Goal: Information Seeking & Learning: Learn about a topic

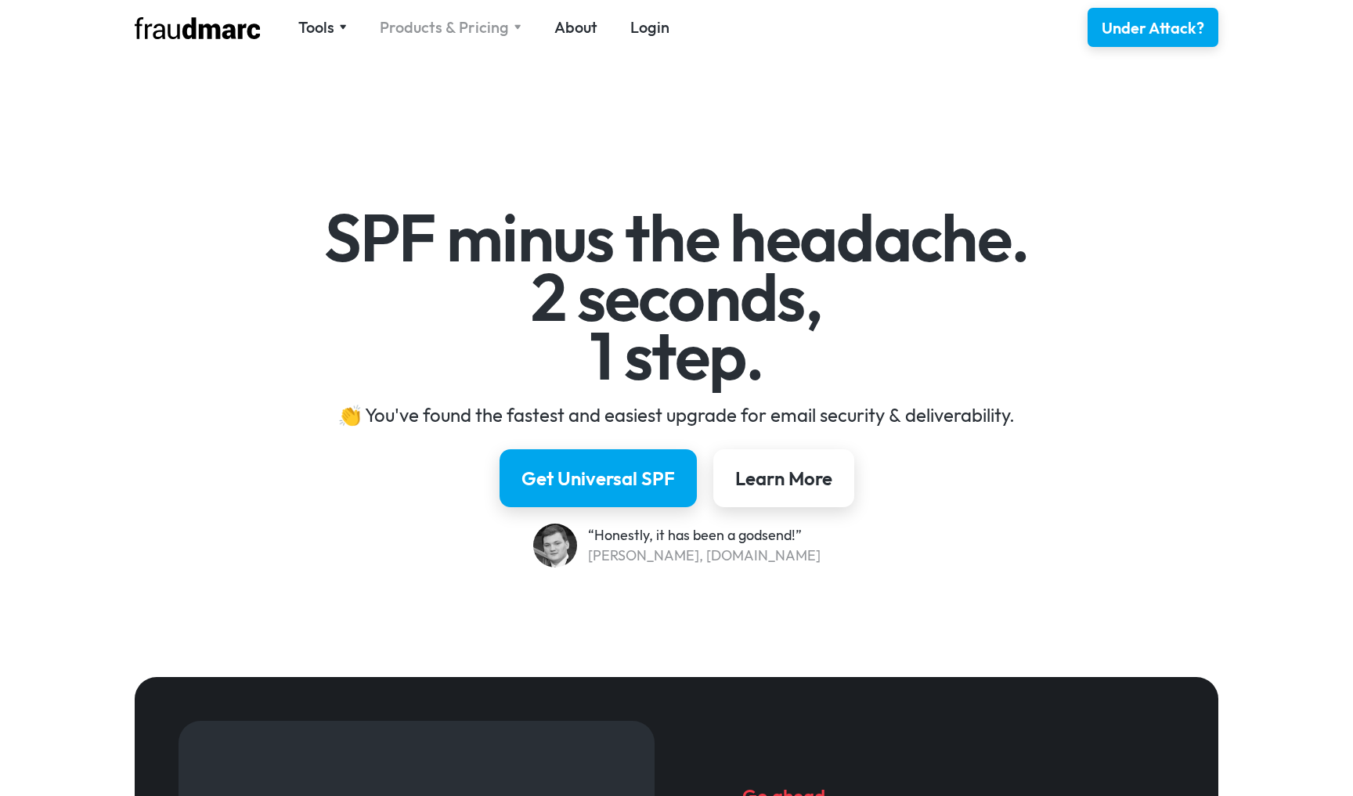
click at [429, 24] on div "Products & Pricing" at bounding box center [444, 27] width 129 height 22
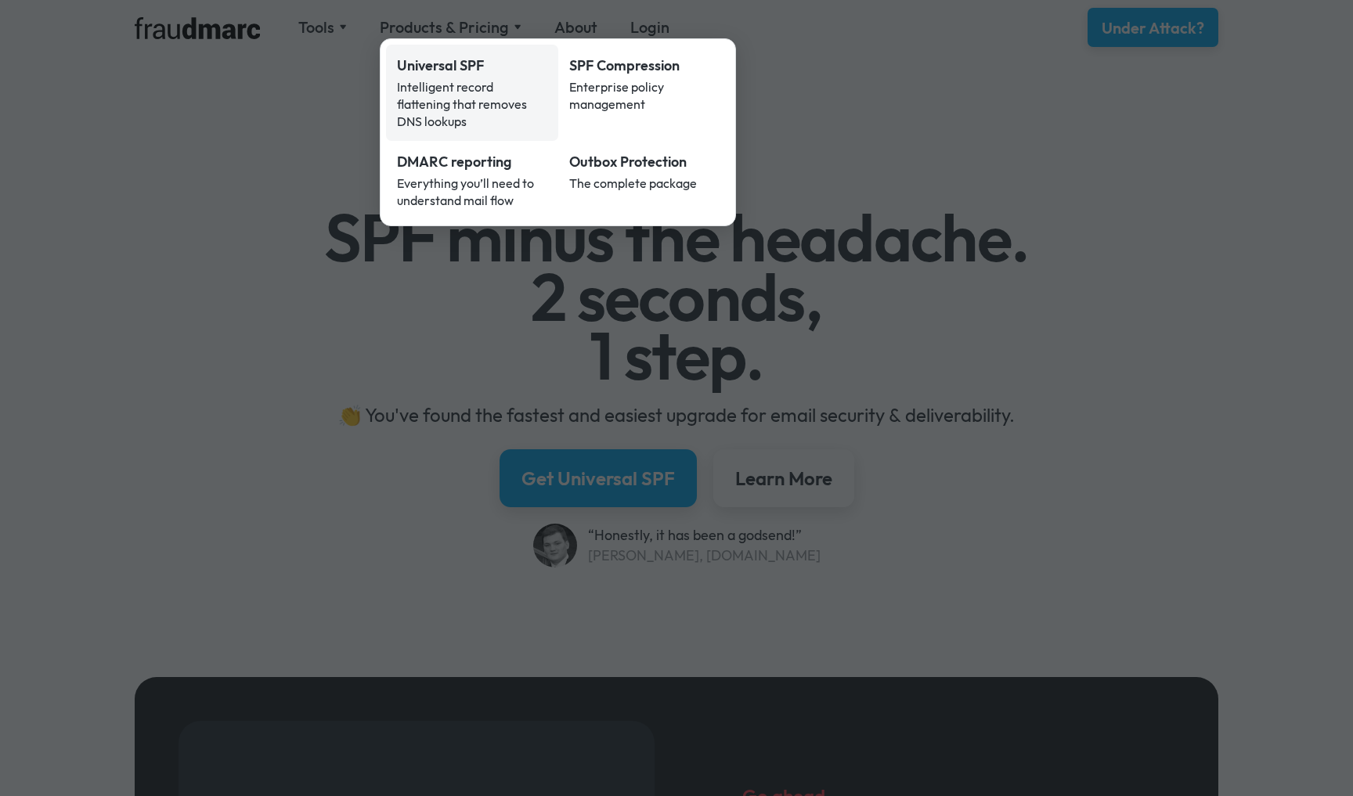
click at [436, 78] on div "Intelligent record flattening that removes DNS lookups" at bounding box center [472, 104] width 150 height 52
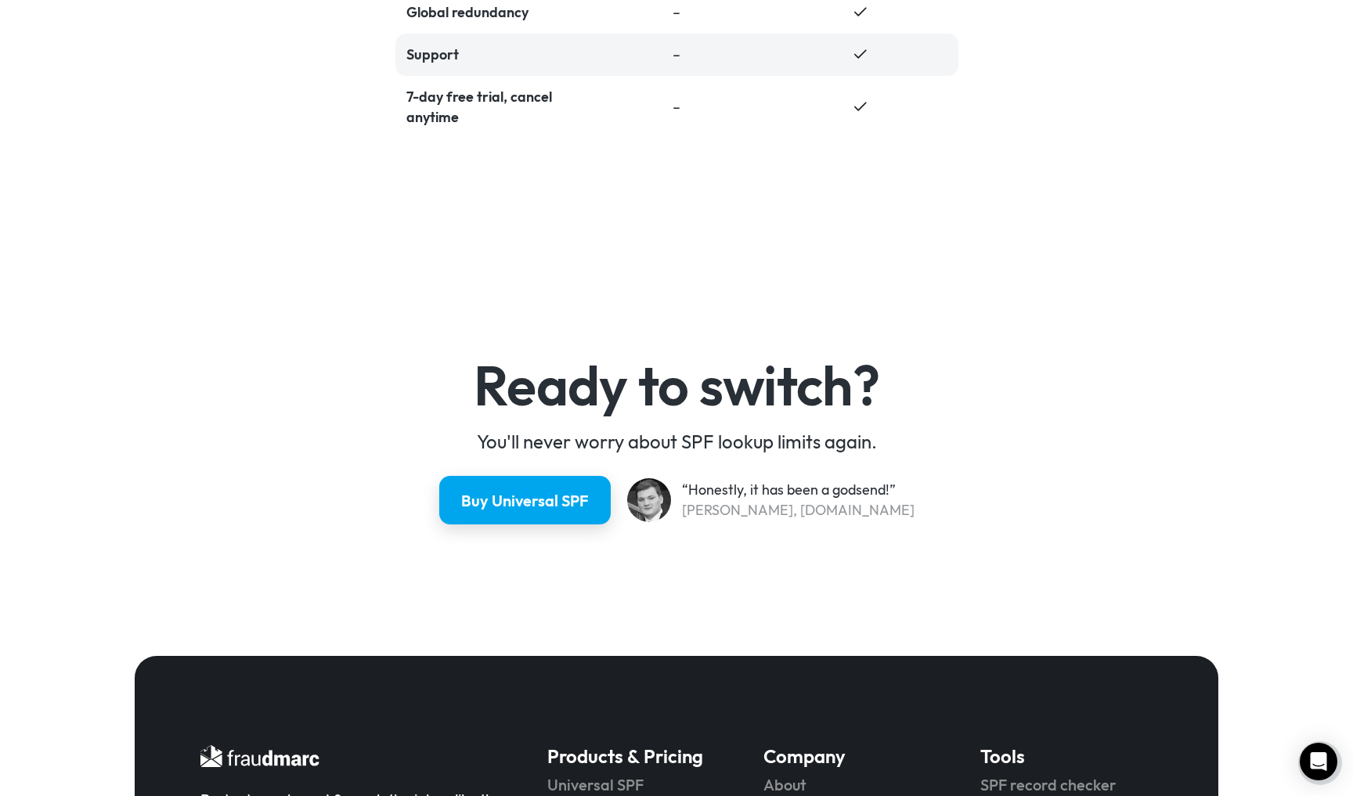
scroll to position [4095, 0]
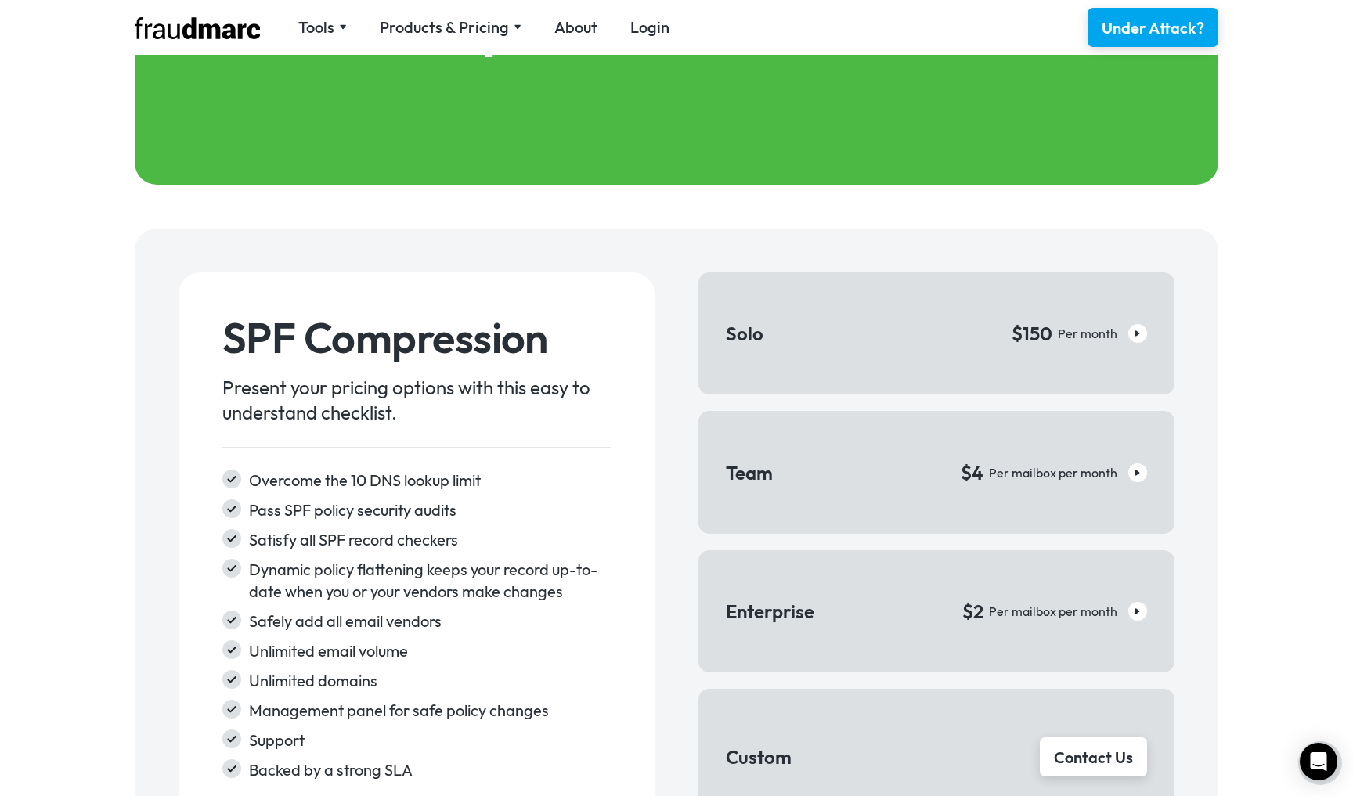
scroll to position [2245, 0]
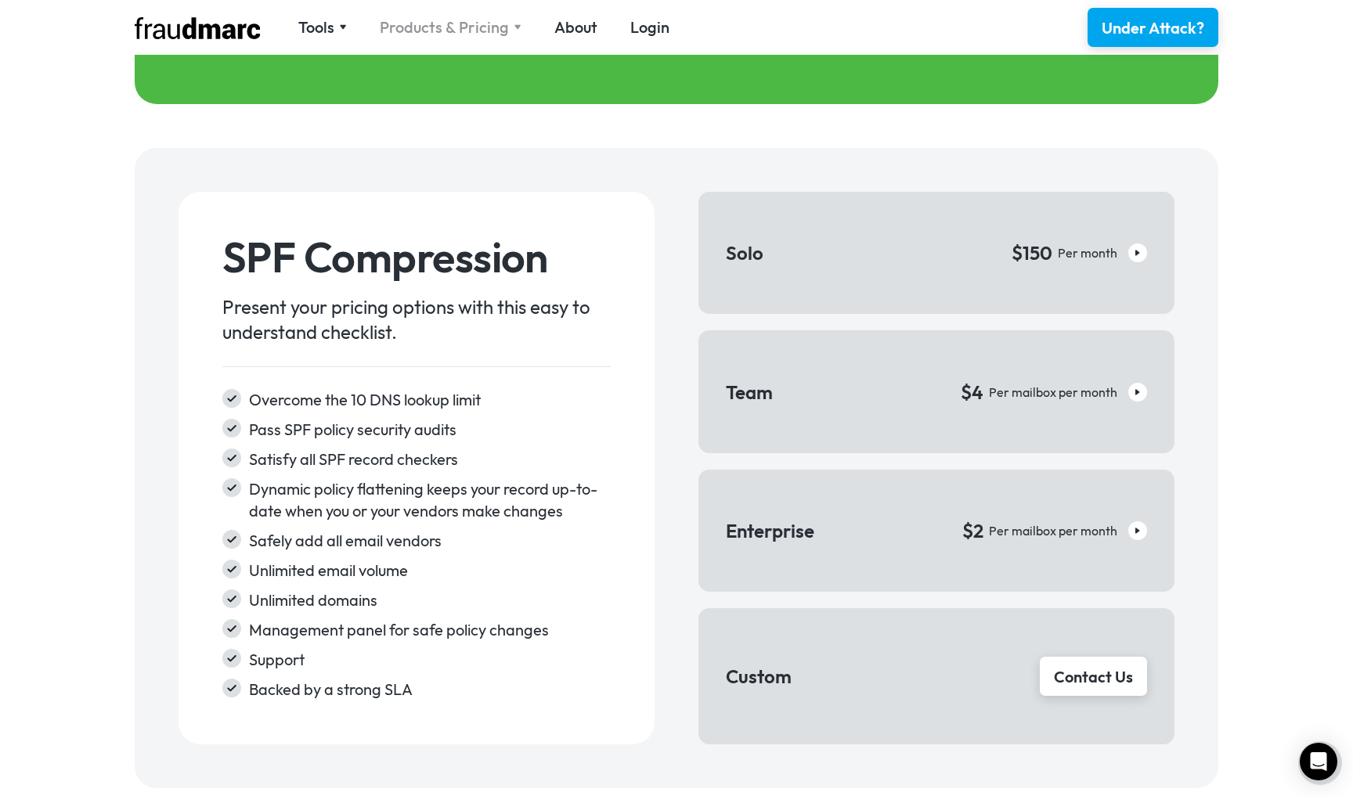
click at [471, 23] on div "Products & Pricing" at bounding box center [444, 27] width 129 height 22
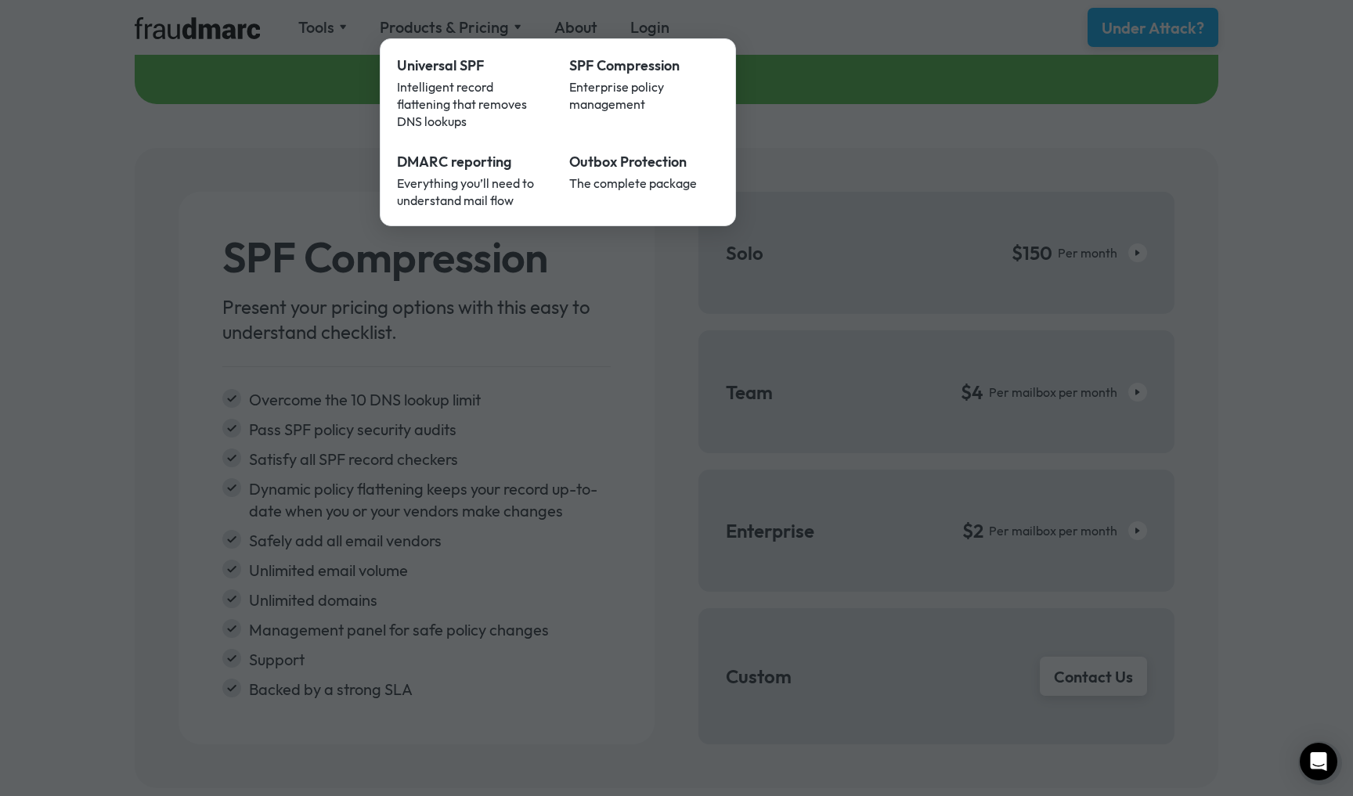
click at [932, 141] on div at bounding box center [676, 398] width 1353 height 796
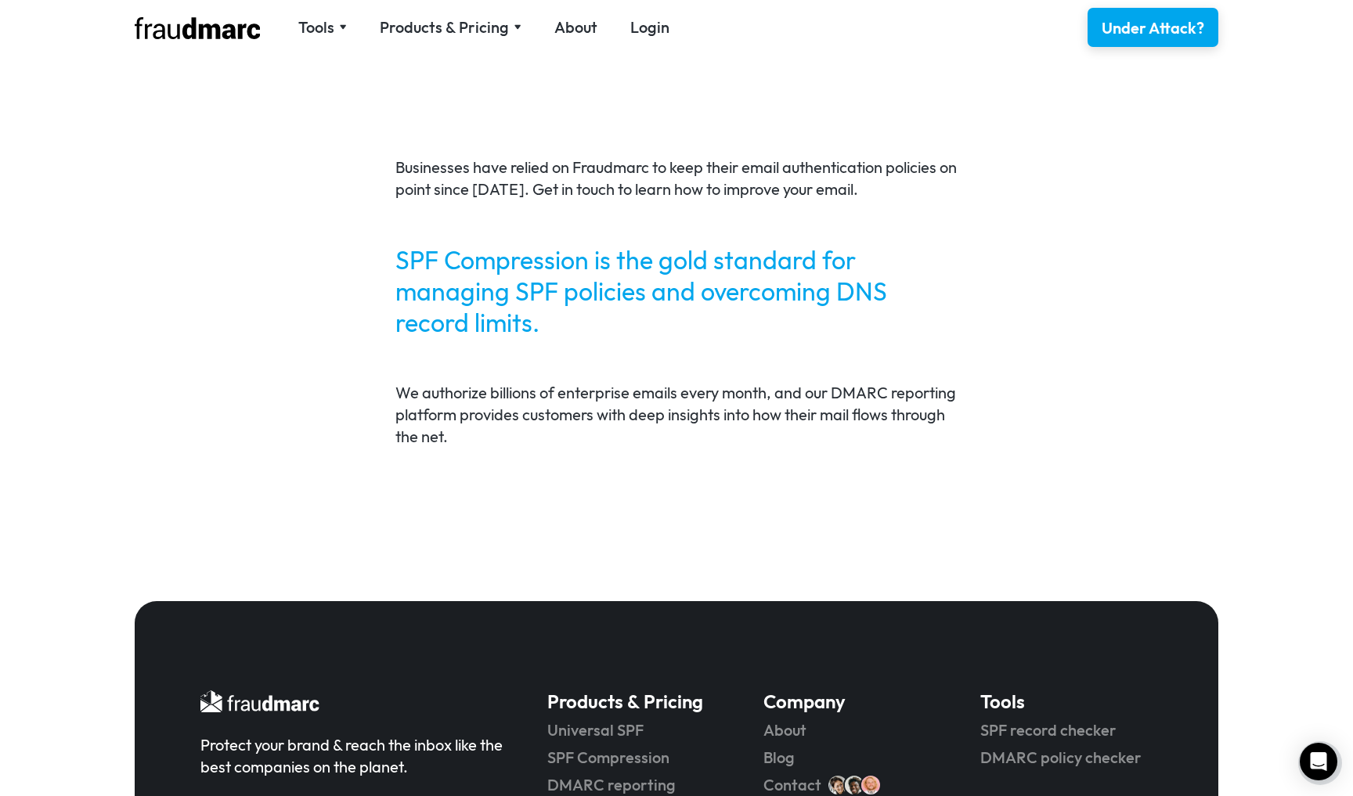
scroll to position [3215, 0]
